Goal: Task Accomplishment & Management: Use online tool/utility

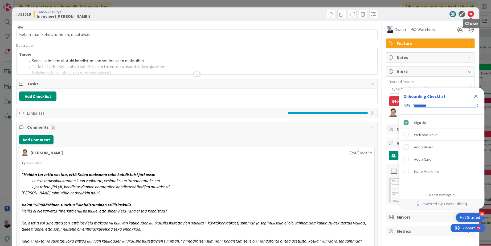
click at [472, 15] on icon at bounding box center [471, 14] width 6 height 6
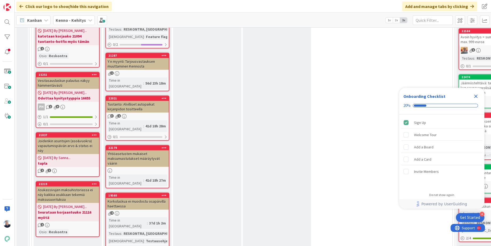
click at [474, 96] on icon "Close Checklist" at bounding box center [476, 96] width 6 height 6
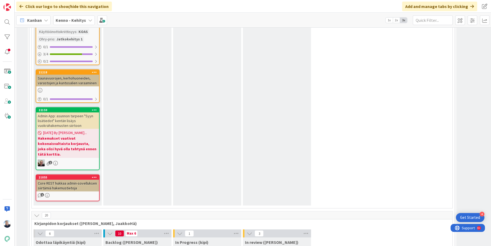
scroll to position [3234, 0]
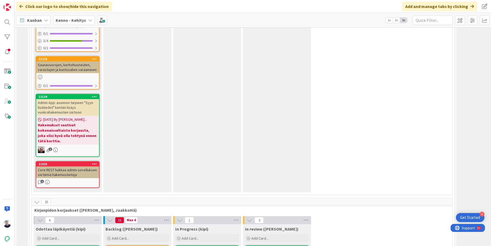
click at [220, 246] on div "22173" at bounding box center [207, 248] width 63 height 5
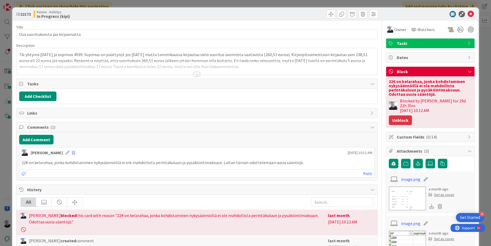
click at [399, 117] on button "Unblock" at bounding box center [400, 121] width 23 height 10
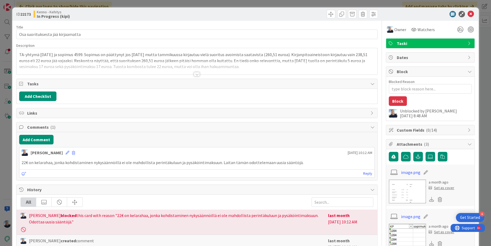
type textarea "x"
click at [470, 12] on icon at bounding box center [471, 14] width 6 height 6
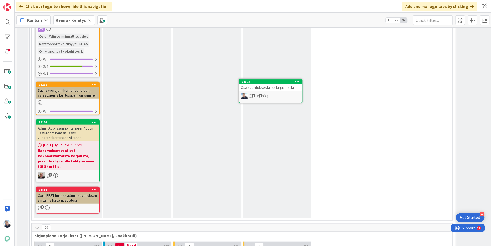
scroll to position [3199, 0]
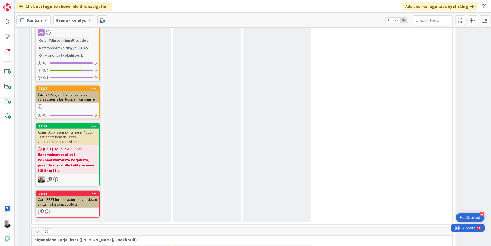
scroll to position [3204, 0]
